Goal: Task Accomplishment & Management: Manage account settings

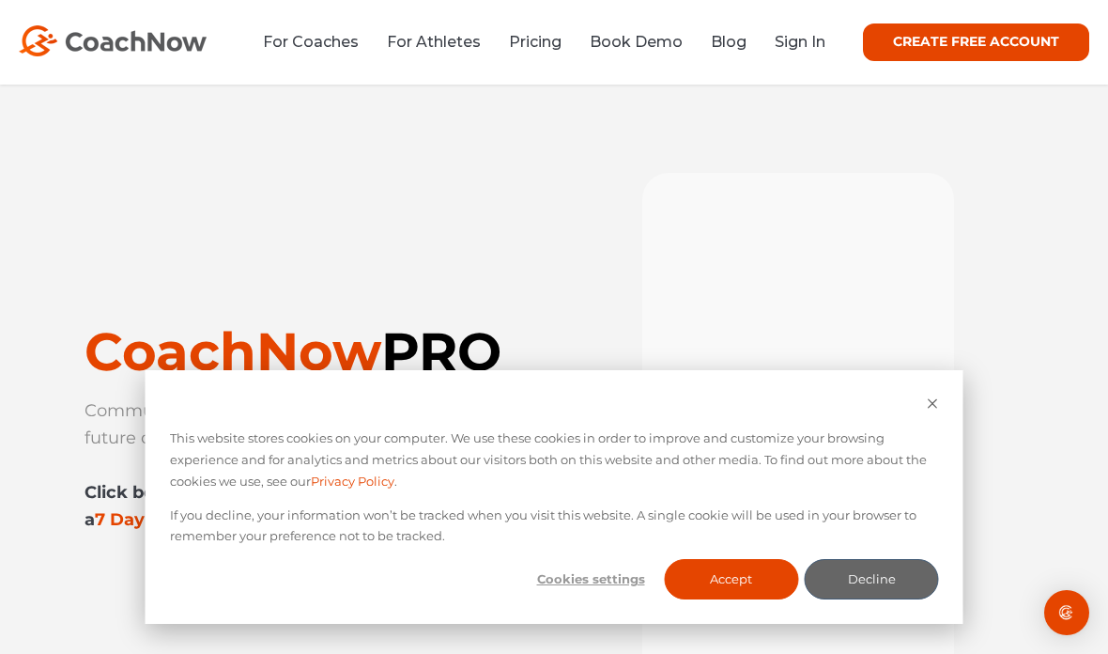
click at [819, 47] on link "Sign In" at bounding box center [800, 42] width 51 height 18
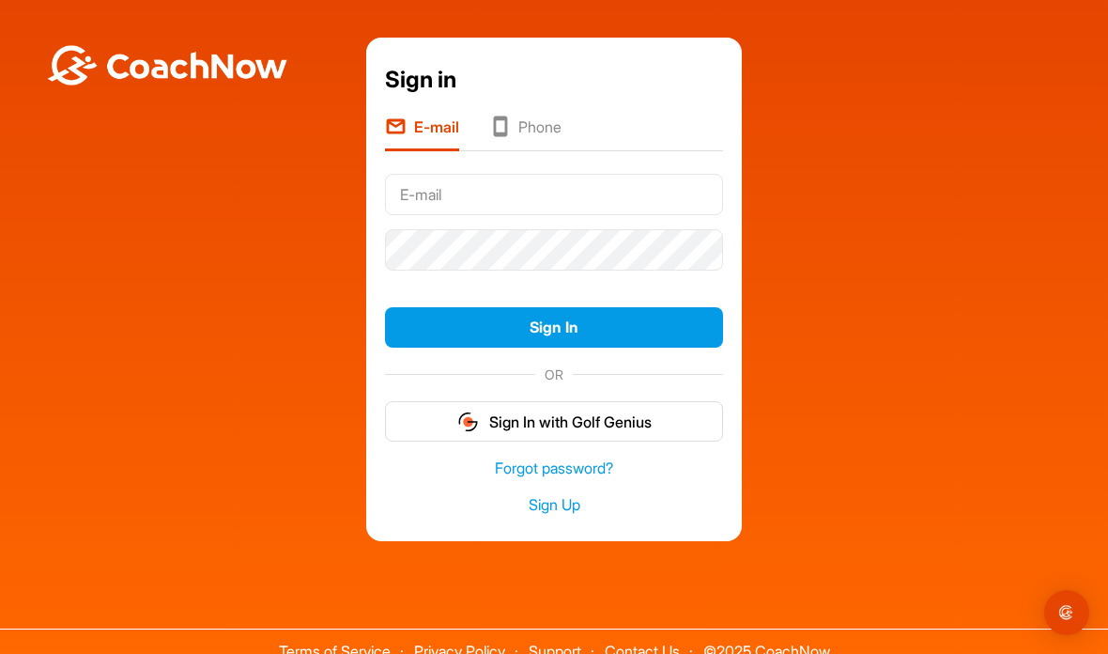
click at [534, 214] on input "text" at bounding box center [554, 194] width 338 height 41
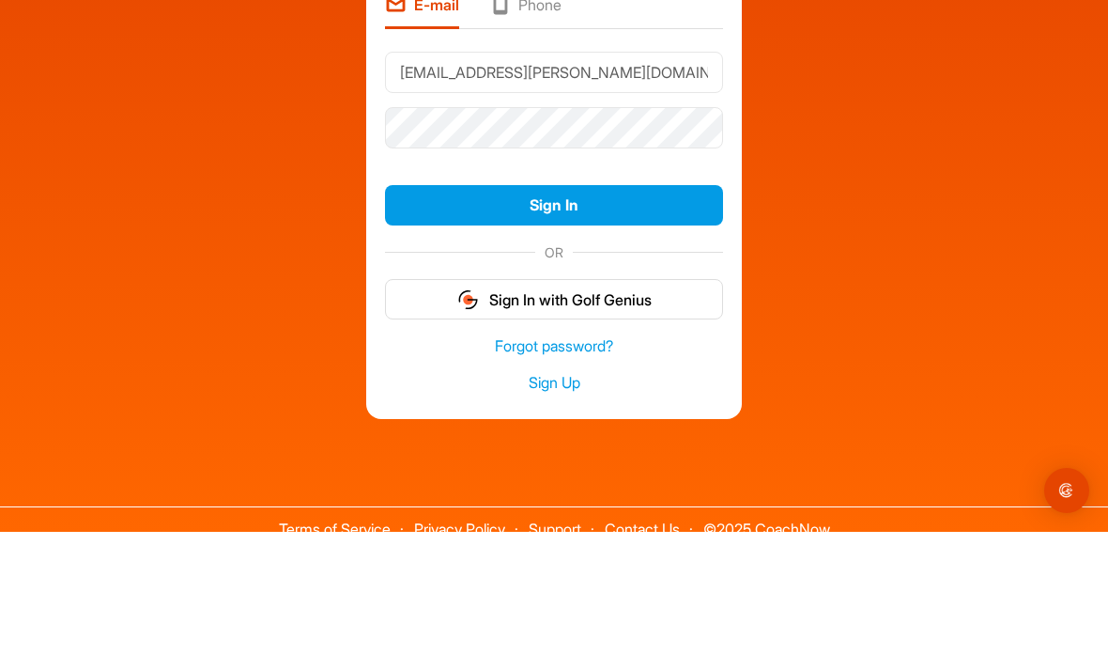
type input "[EMAIL_ADDRESS][PERSON_NAME][DOMAIN_NAME]"
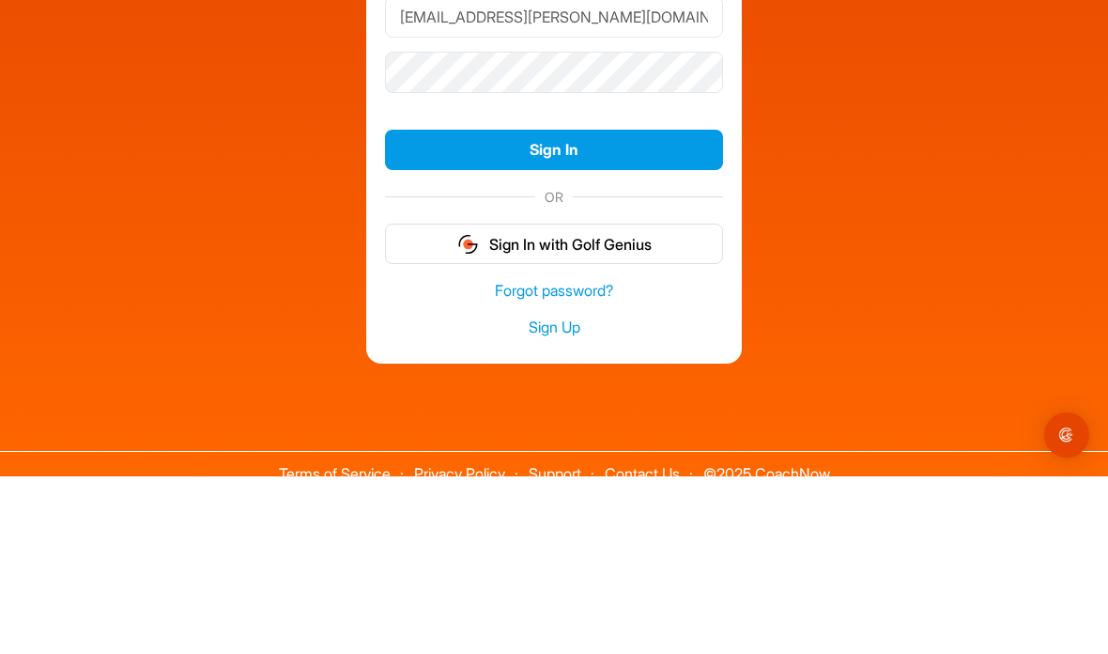
click at [627, 307] on button "Sign In" at bounding box center [554, 327] width 338 height 40
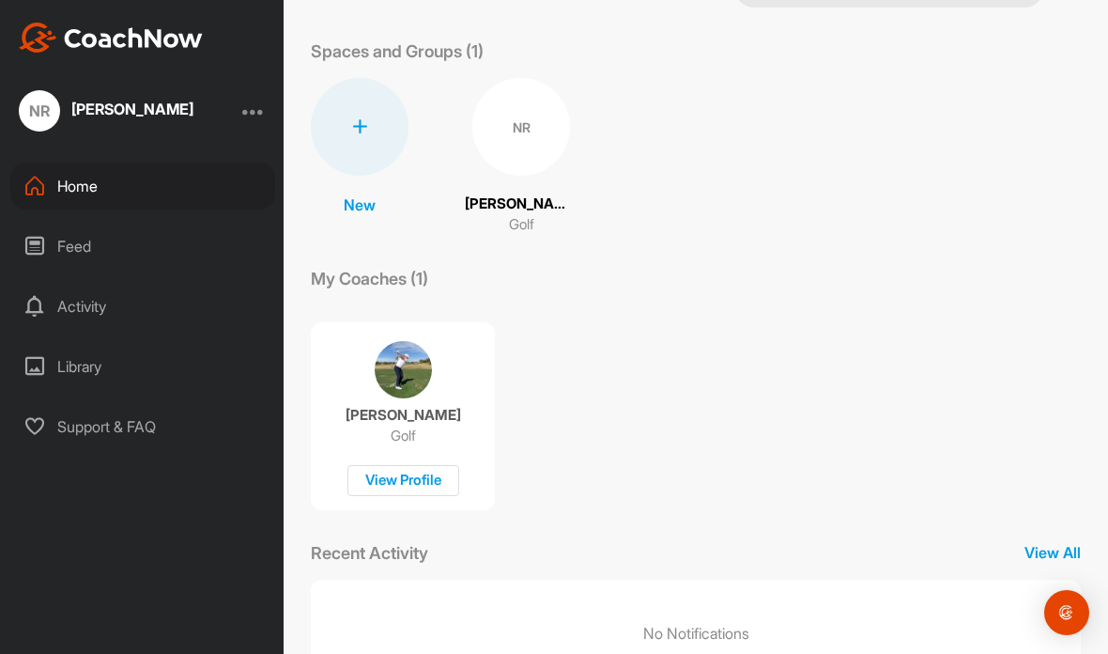
scroll to position [70, 0]
click at [520, 121] on div "NR" at bounding box center [521, 127] width 98 height 98
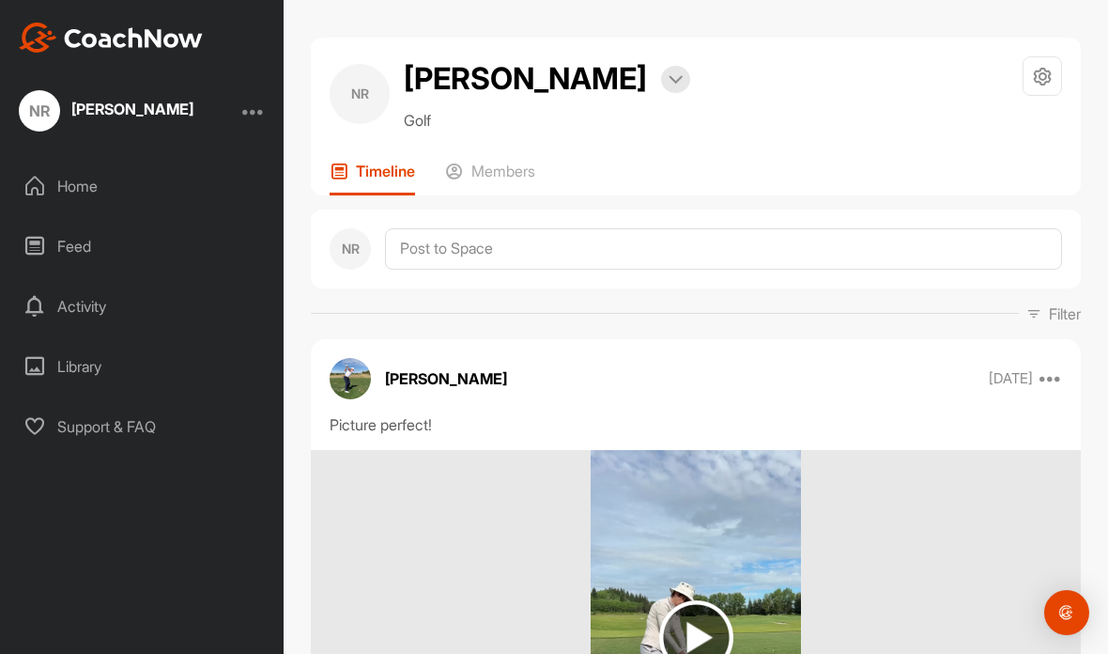
click at [264, 100] on div at bounding box center [253, 111] width 23 height 23
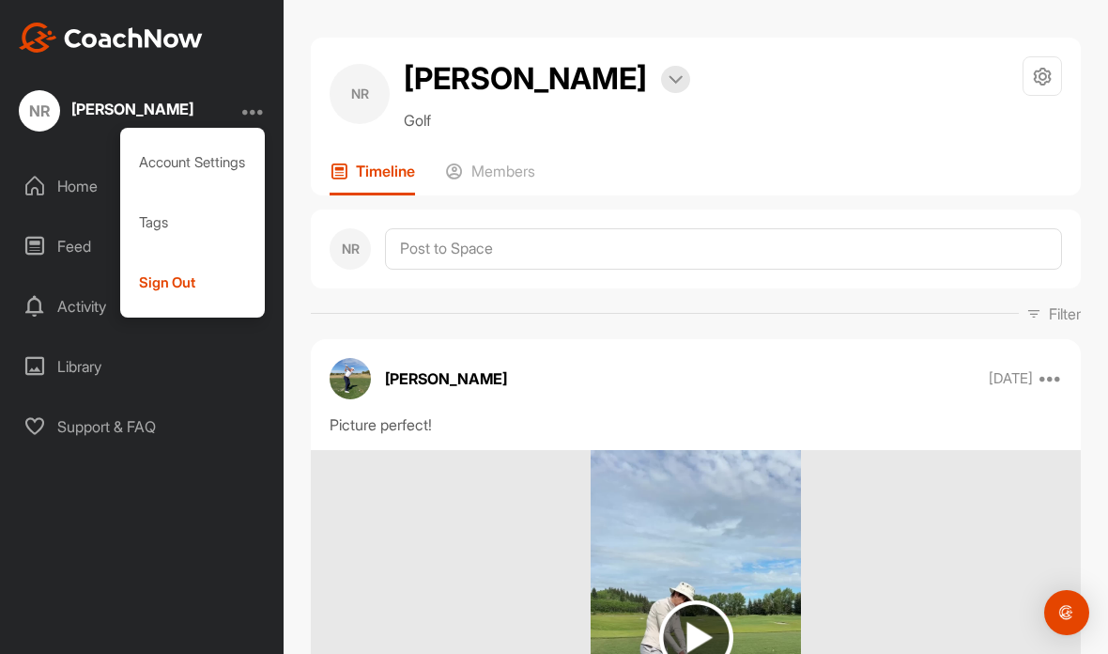
click at [188, 253] on div "Sign Out" at bounding box center [193, 283] width 146 height 60
